Goal: Task Accomplishment & Management: Use online tool/utility

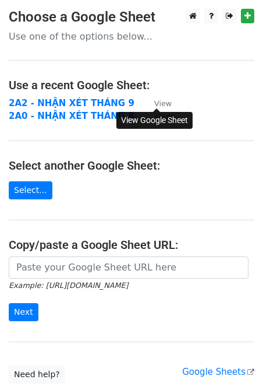
click at [160, 103] on small "View" at bounding box center [162, 103] width 17 height 9
click at [47, 104] on strong "2A2 - NHẬN XÉT THÁNG 9" at bounding box center [72, 103] width 126 height 10
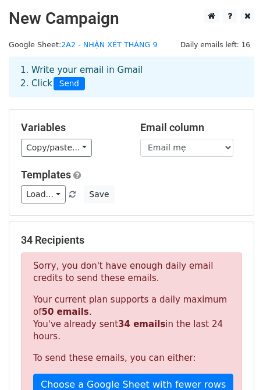
scroll to position [20, 0]
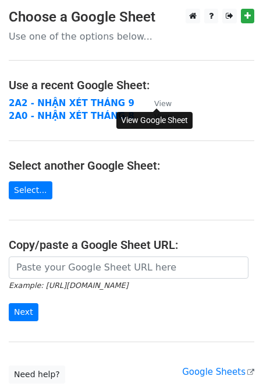
click at [158, 103] on small "View" at bounding box center [162, 103] width 17 height 9
click at [66, 101] on strong "2A2 - NHẬN XÉT THÁNG 9" at bounding box center [72, 103] width 126 height 10
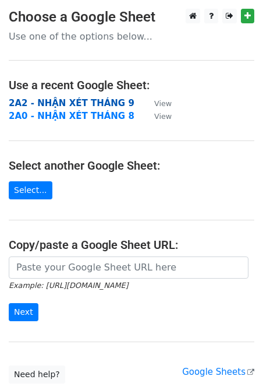
click at [84, 103] on strong "2A2 - NHẬN XÉT THÁNG 9" at bounding box center [72, 103] width 126 height 10
click at [107, 106] on strong "2A2 - NHẬN XÉT THÁNG 9" at bounding box center [72, 103] width 126 height 10
click at [59, 103] on strong "2A2 - NHẬN XÉT THÁNG 9" at bounding box center [72, 103] width 126 height 10
